Goal: Transaction & Acquisition: Purchase product/service

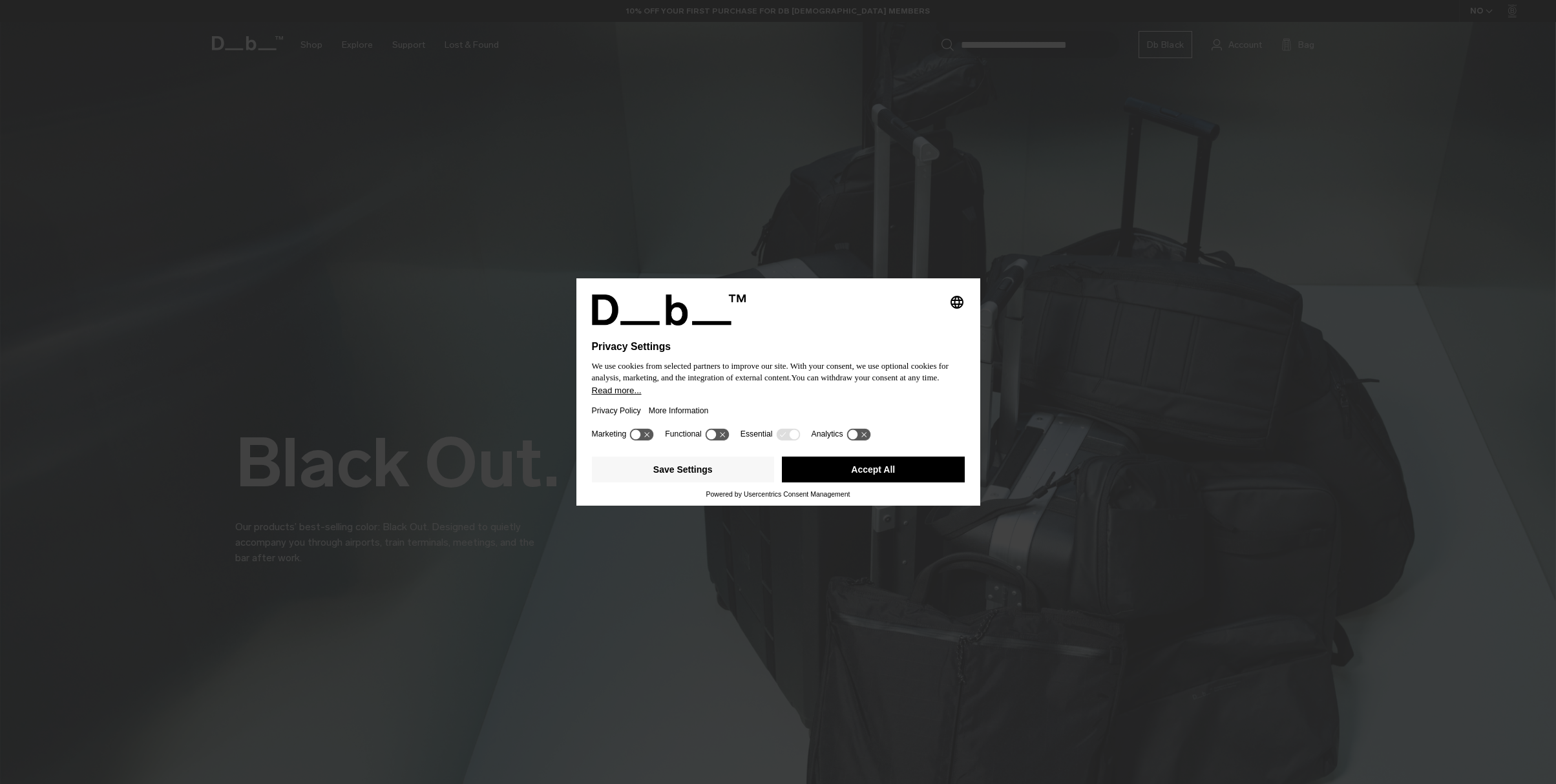
click at [860, 470] on button "Accept All" at bounding box center [873, 469] width 183 height 26
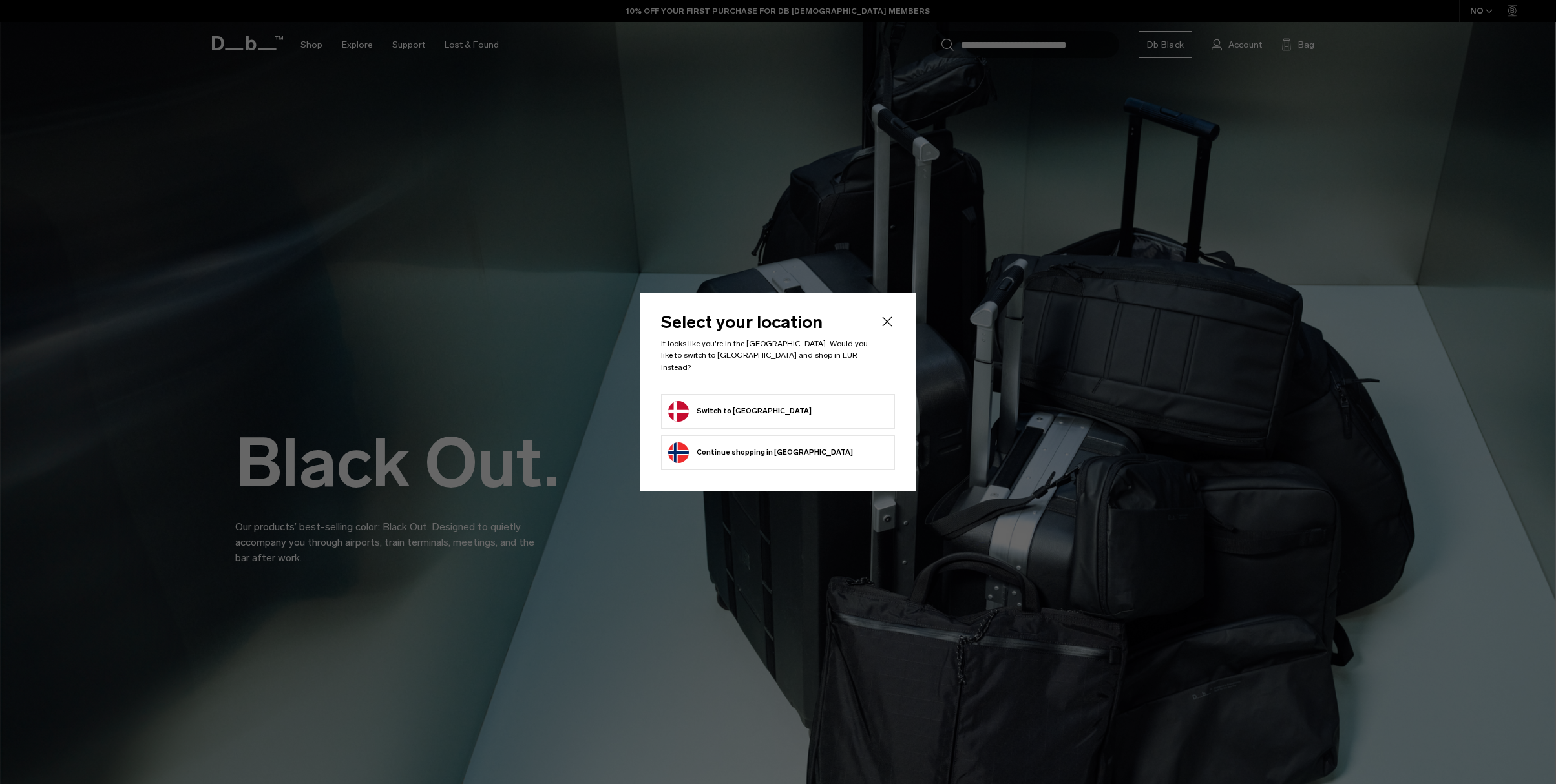
click at [719, 416] on li "Switch to Denmark" at bounding box center [778, 411] width 234 height 35
click at [719, 408] on button "Switch to Denmark" at bounding box center [740, 411] width 143 height 20
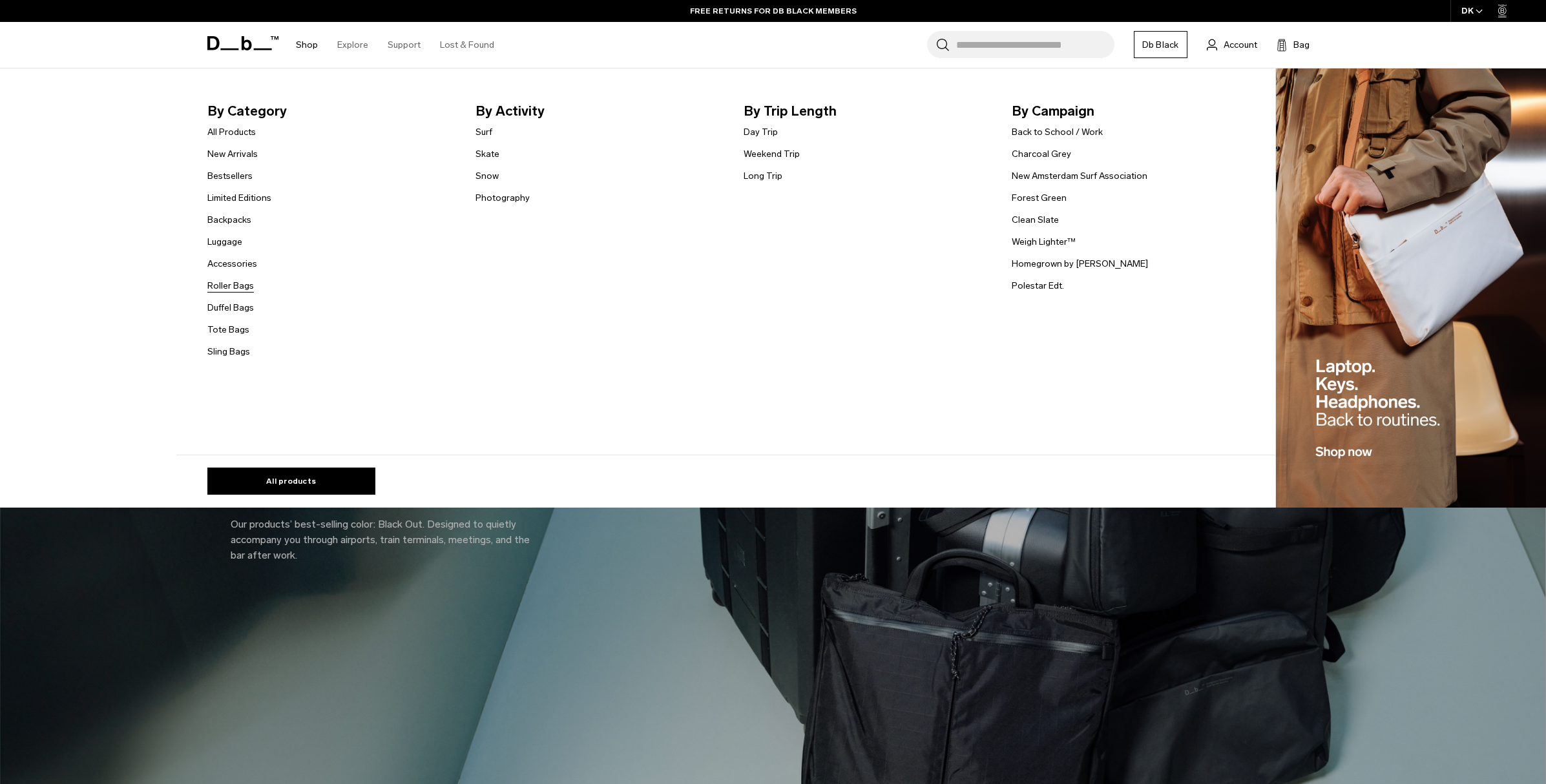
click at [223, 280] on link "Roller Bags" at bounding box center [230, 285] width 47 height 14
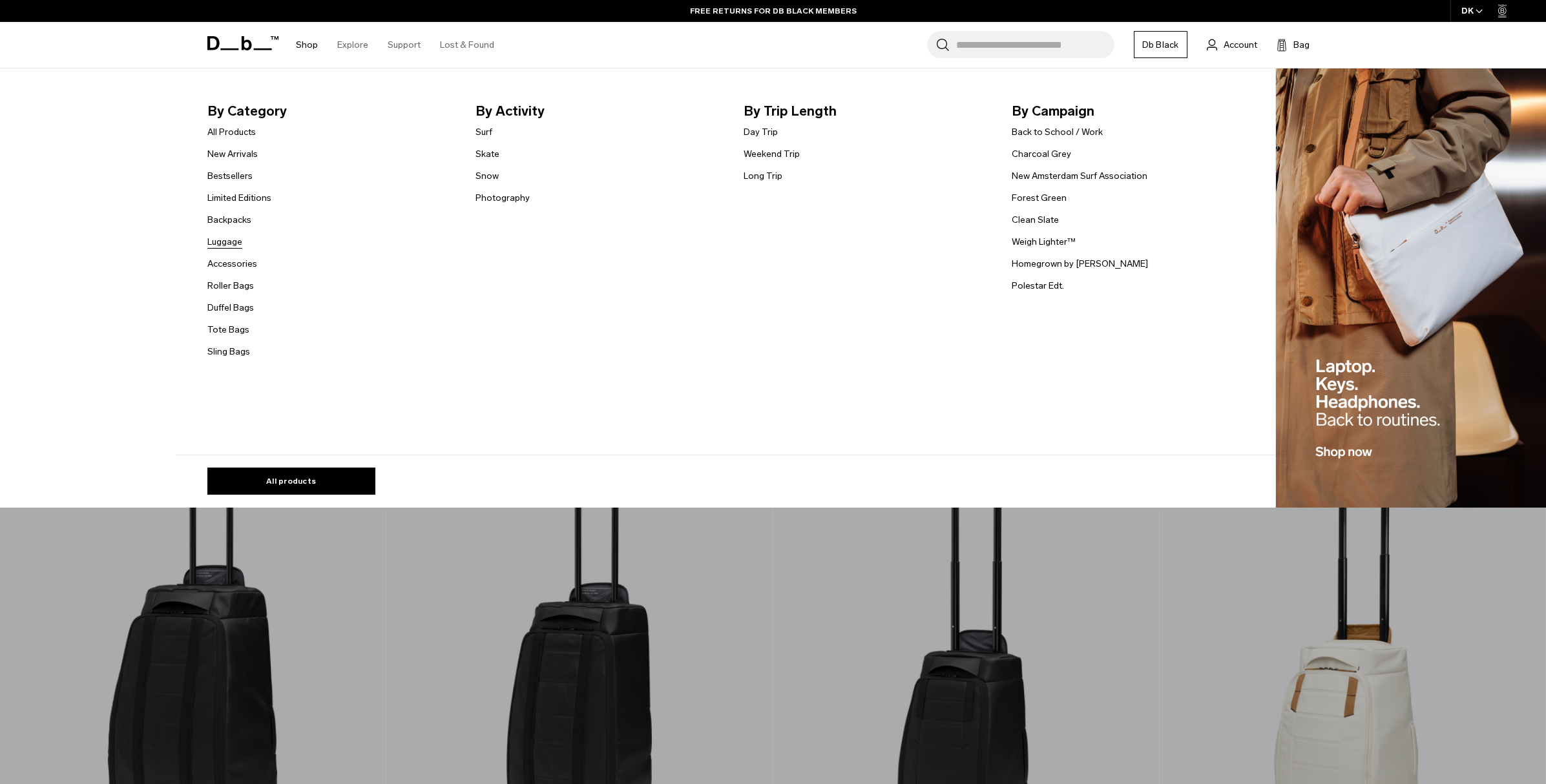
click at [236, 239] on link "Luggage" at bounding box center [224, 242] width 35 height 14
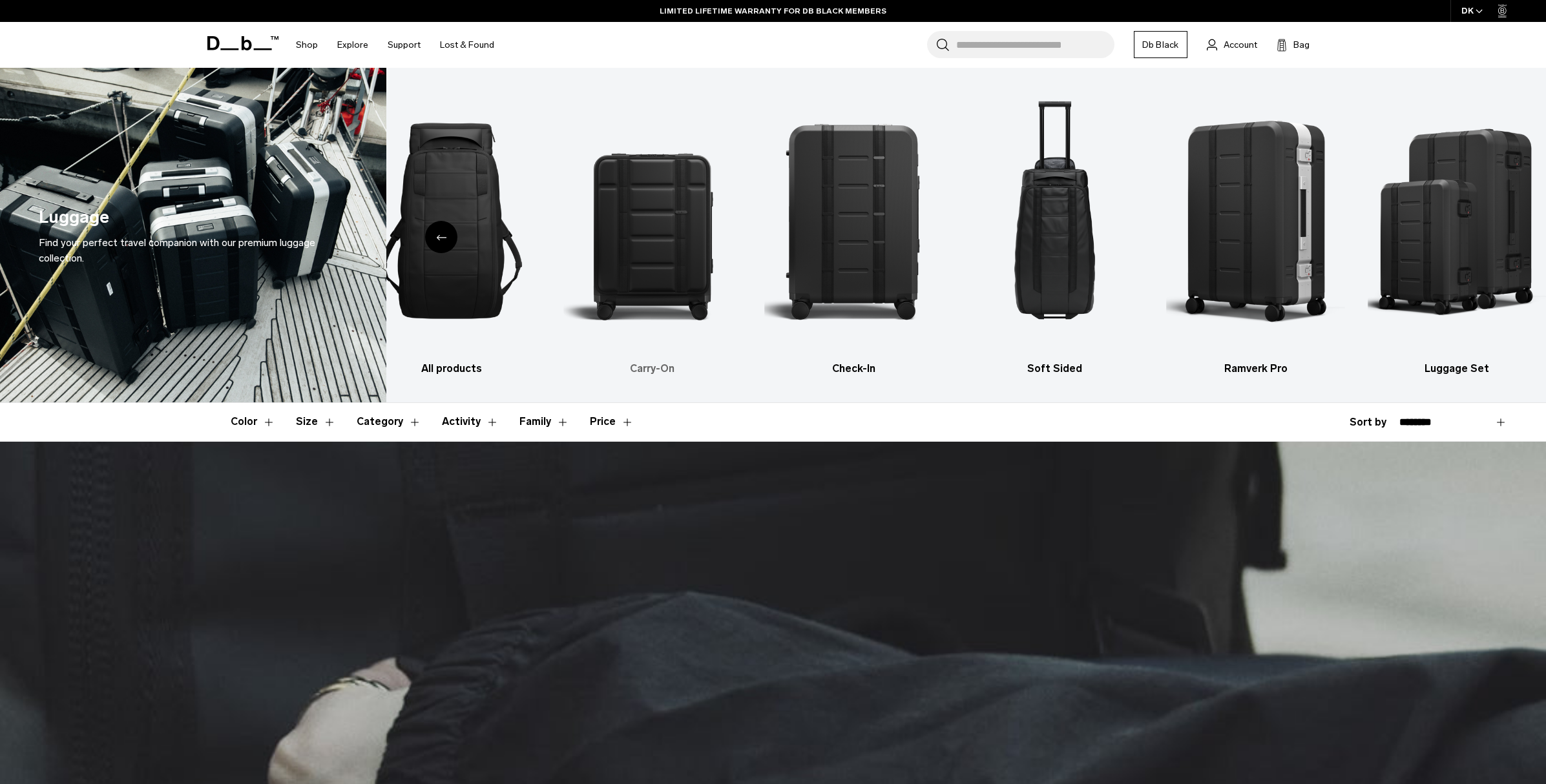
click at [655, 272] on img "2 / 6" at bounding box center [652, 221] width 178 height 268
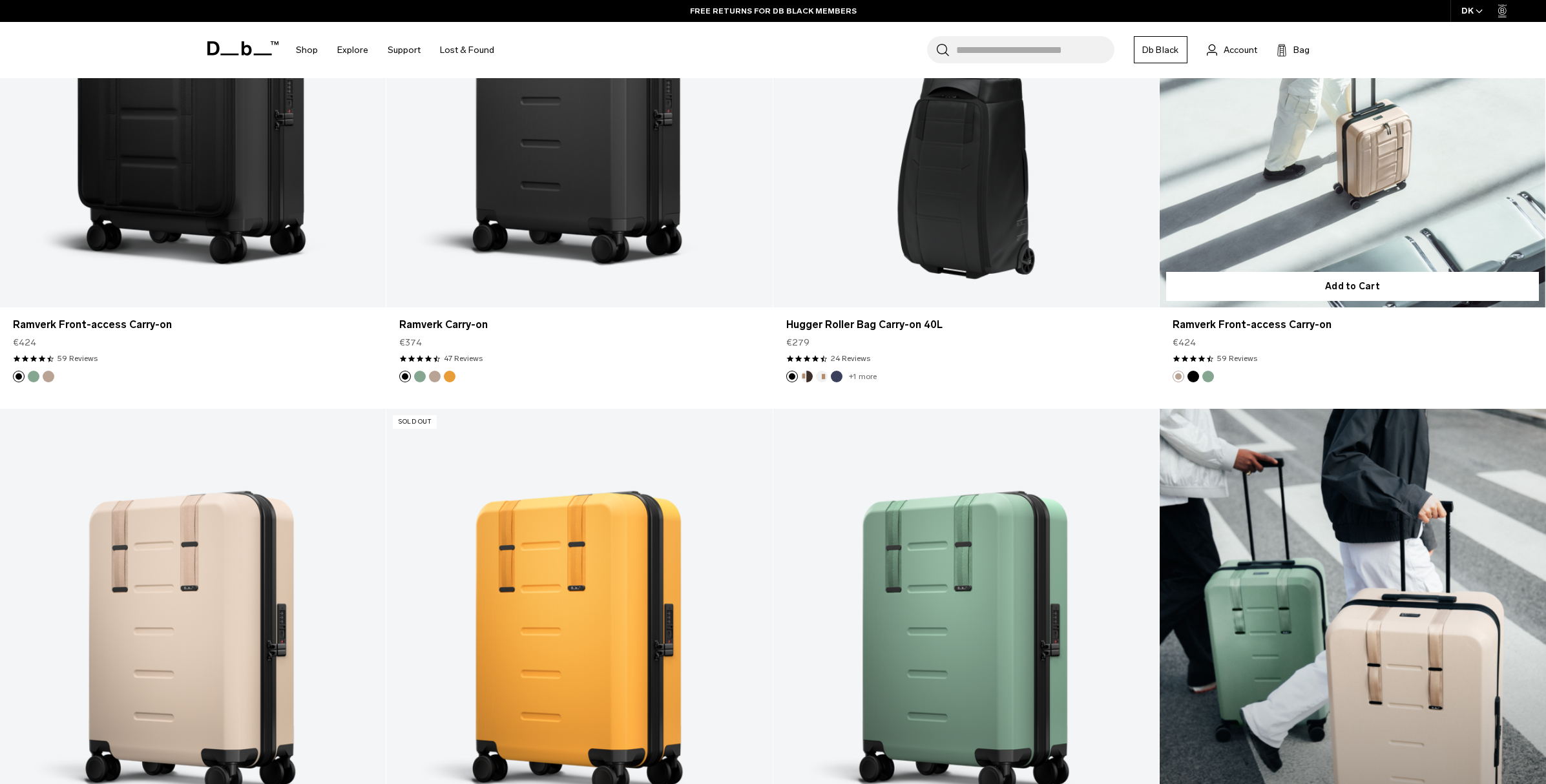
scroll to position [1292, 0]
